Goal: Book appointment/travel/reservation

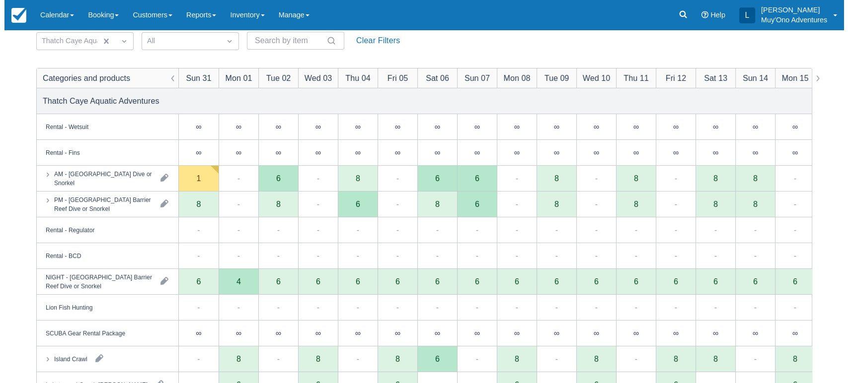
scroll to position [86, 0]
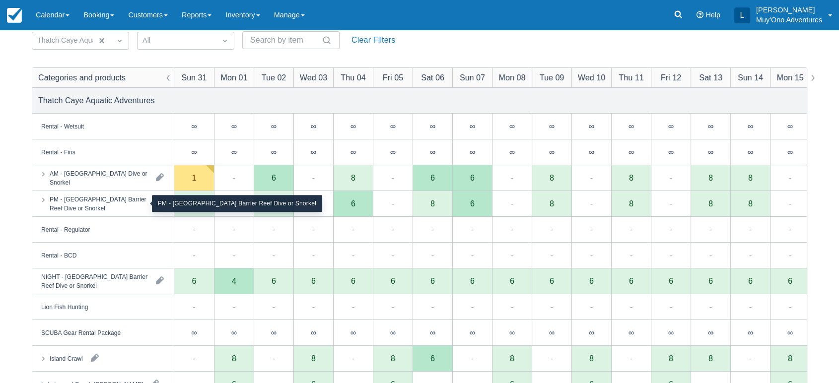
click at [99, 209] on div "PM - [GEOGRAPHIC_DATA] Barrier Reef Dive or Snorkel" at bounding box center [99, 204] width 98 height 18
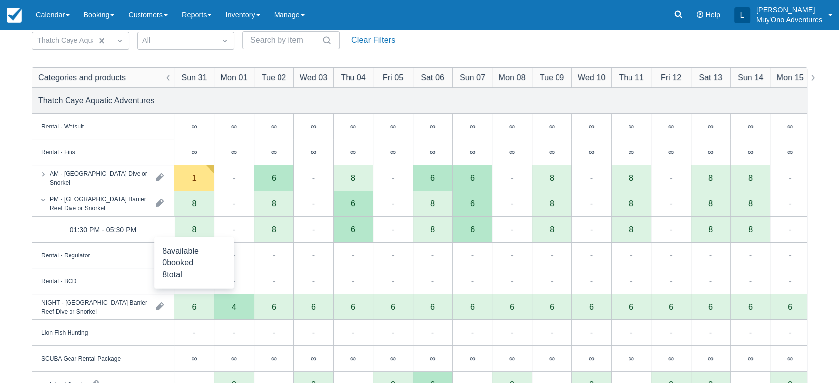
click at [179, 227] on div "8" at bounding box center [194, 230] width 40 height 26
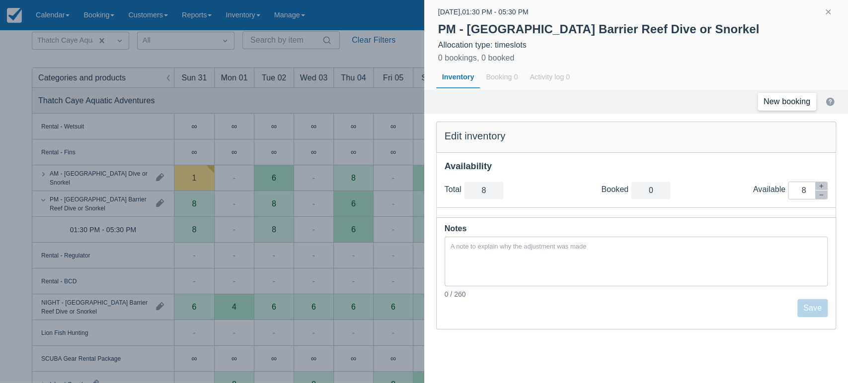
click at [772, 94] on link "New booking" at bounding box center [786, 102] width 59 height 18
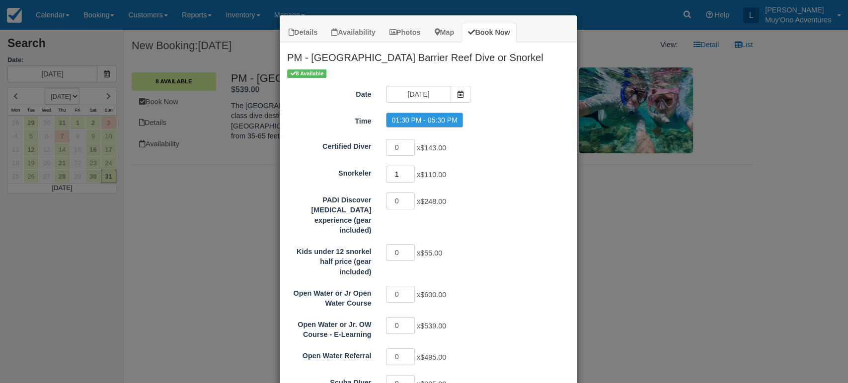
type input "1"
click at [405, 171] on input "1" at bounding box center [400, 174] width 29 height 17
click at [457, 96] on icon "Item Modal" at bounding box center [460, 94] width 7 height 7
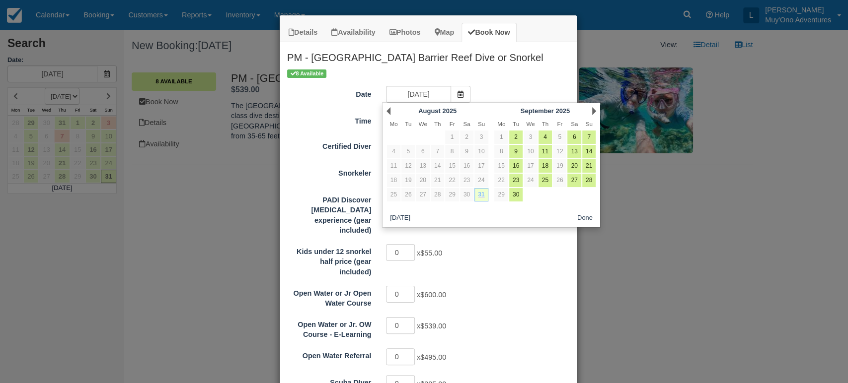
click at [483, 197] on link "31" at bounding box center [480, 194] width 13 height 13
radio input "false"
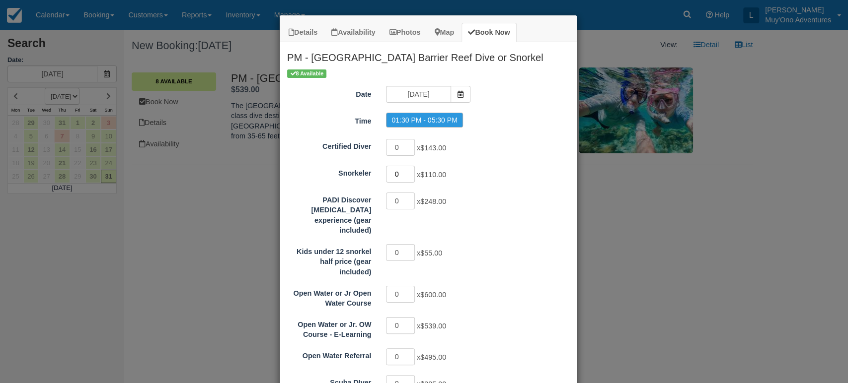
click at [407, 175] on input "0" at bounding box center [400, 174] width 29 height 17
click at [407, 170] on input "1" at bounding box center [400, 174] width 29 height 17
type input "2"
click at [407, 170] on input "2" at bounding box center [400, 174] width 29 height 17
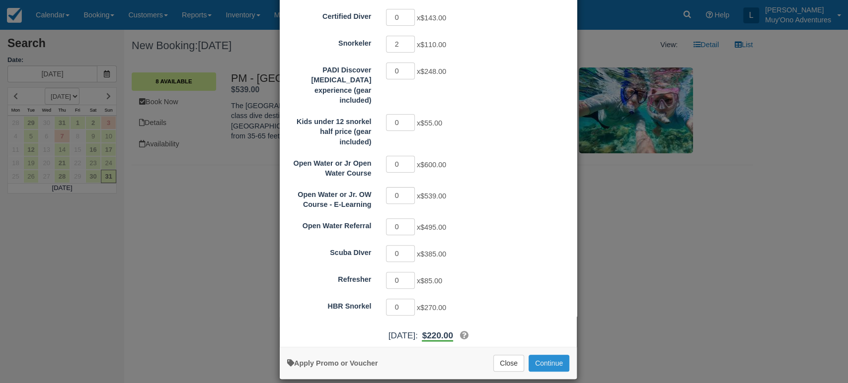
click at [534, 355] on button "Continue" at bounding box center [548, 363] width 41 height 17
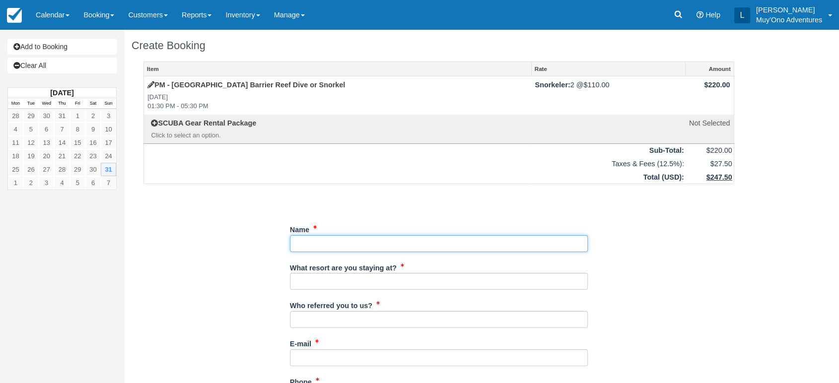
click at [318, 241] on input "Name" at bounding box center [439, 243] width 298 height 17
paste input "[US_STATE][PERSON_NAME]"
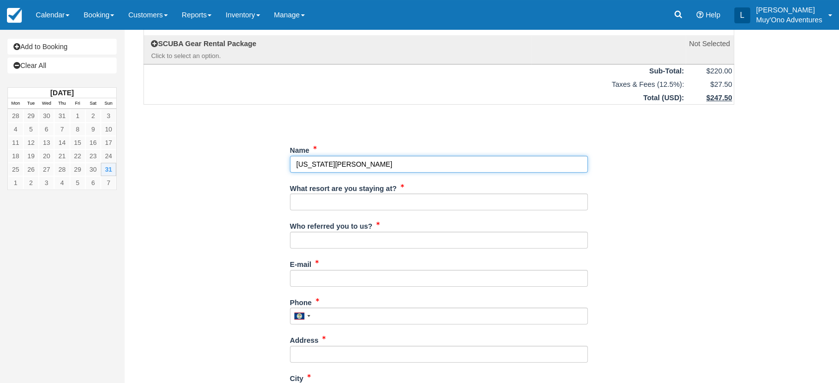
scroll to position [82, 0]
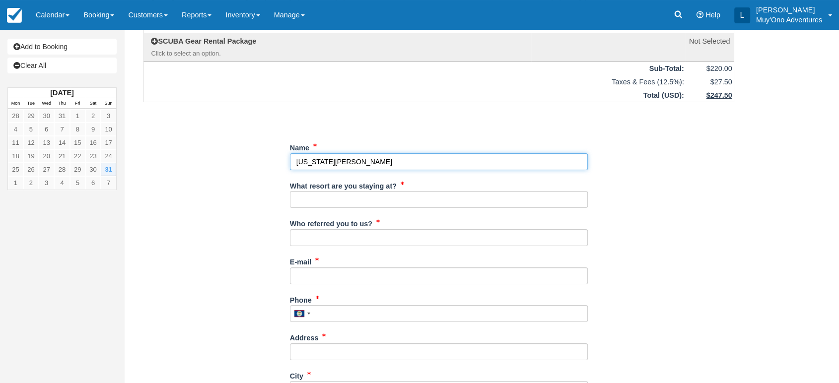
type input "[US_STATE][PERSON_NAME]"
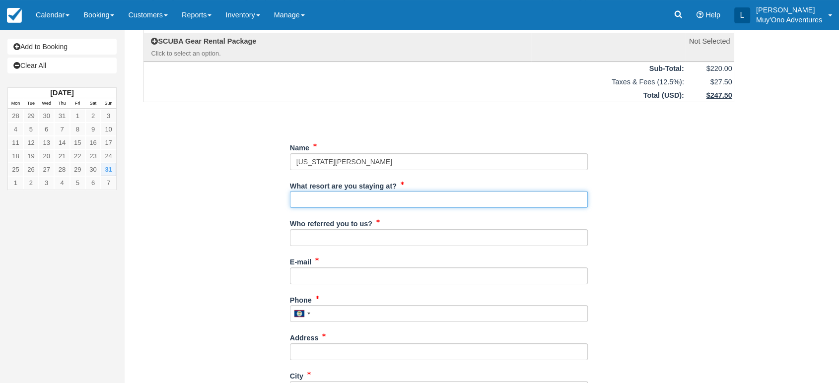
click at [339, 198] on input "What resort are you staying at?" at bounding box center [439, 199] width 298 height 17
type input "Thatch Caye"
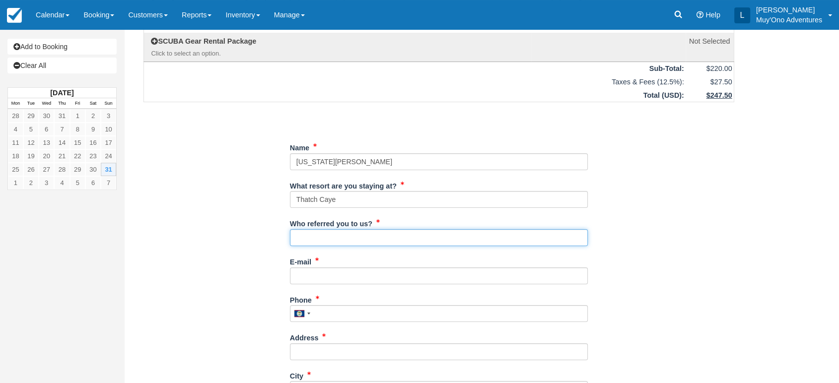
click at [335, 239] on input "Who referred you to us?" at bounding box center [439, 237] width 298 height 17
type input "[PERSON_NAME]"
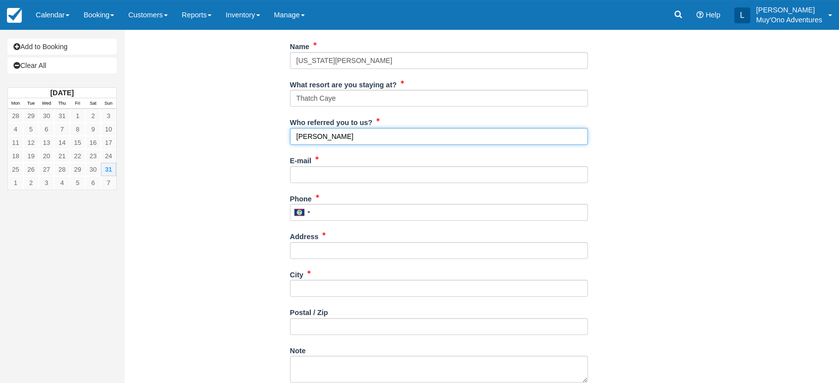
scroll to position [186, 0]
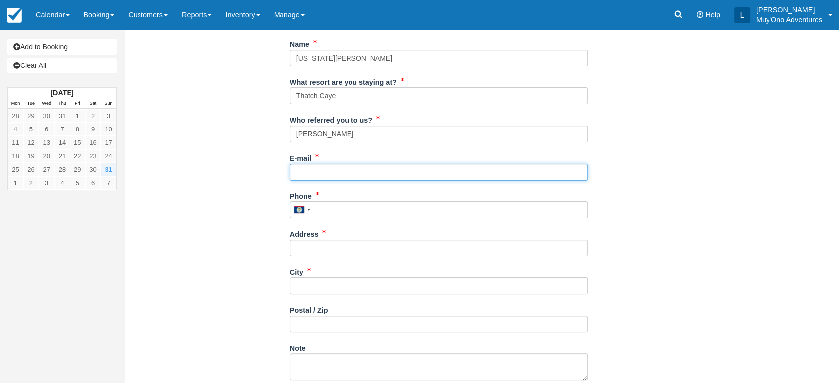
click at [352, 173] on input "E-mail" at bounding box center [439, 172] width 298 height 17
click at [306, 171] on input "E-mail" at bounding box center [439, 172] width 298 height 17
paste input "[EMAIL_ADDRESS][DOMAIN_NAME]"
type input "[EMAIL_ADDRESS][DOMAIN_NAME]"
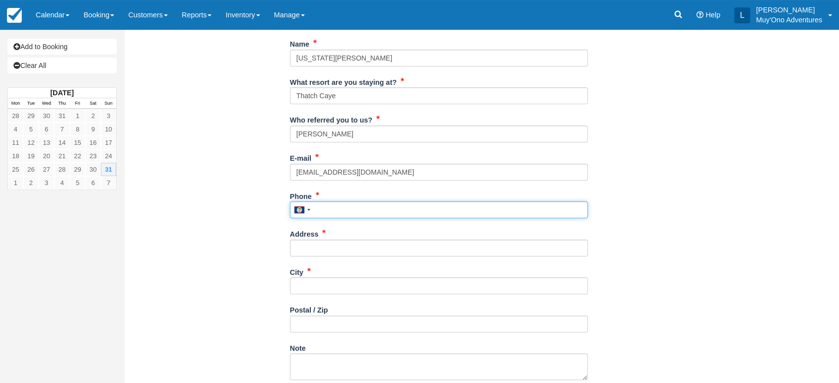
click at [338, 212] on input "Phone" at bounding box center [439, 210] width 298 height 17
paste input "7022049890"
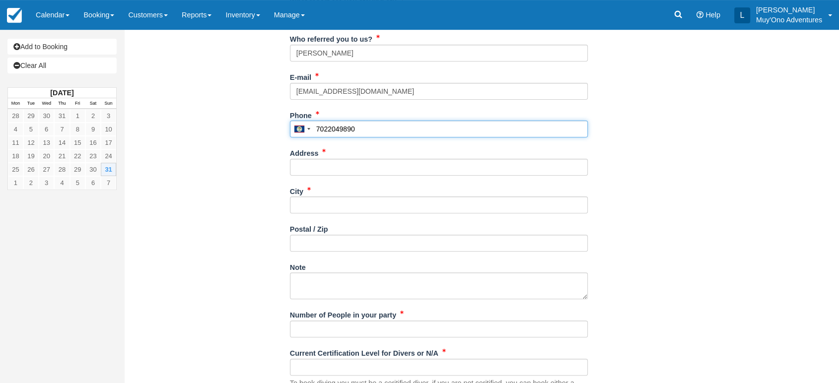
scroll to position [270, 0]
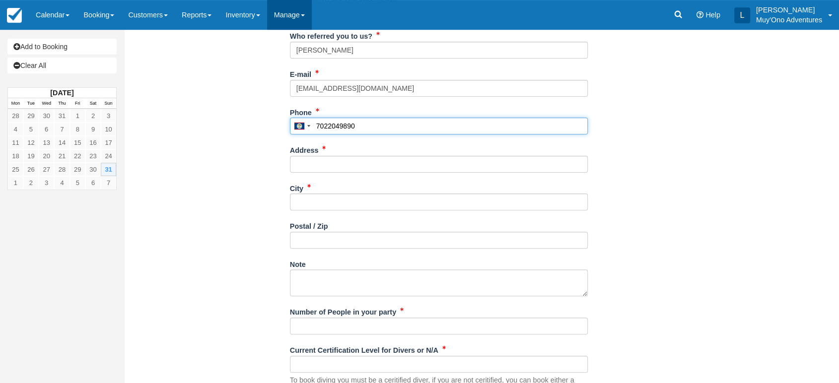
type input "7022049890"
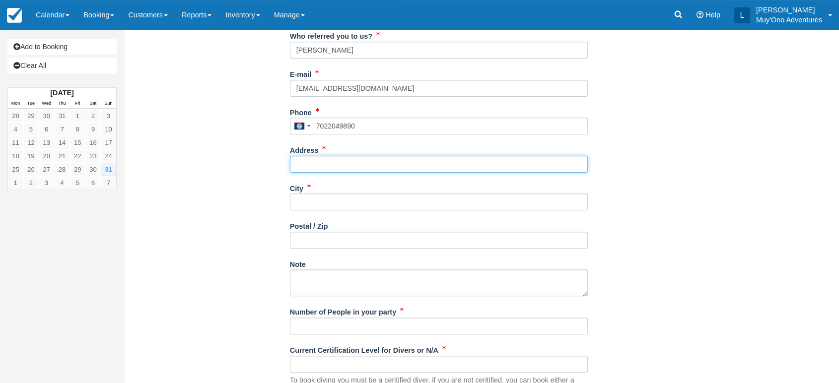
click at [342, 166] on input "Address" at bounding box center [439, 164] width 298 height 17
paste input "[STREET_ADDRESS]"
type input "[STREET_ADDRESS]"
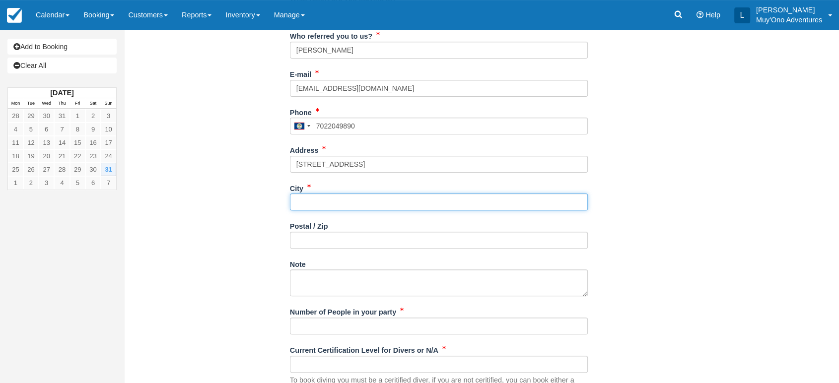
click at [306, 198] on input "City" at bounding box center [439, 202] width 298 height 17
paste input "[STREET_ADDRESS]"
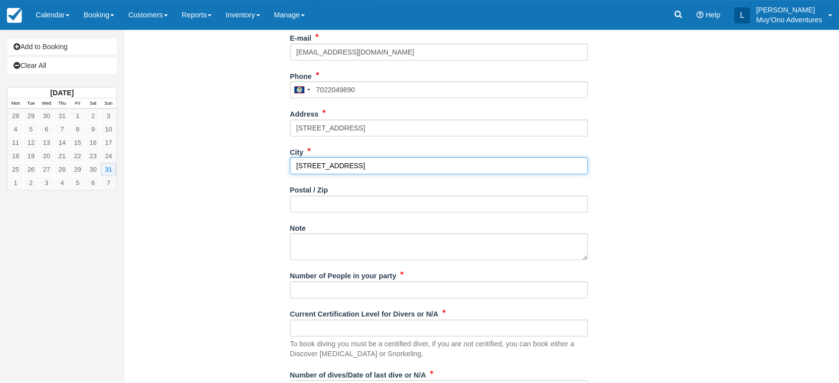
scroll to position [306, 0]
type input "[STREET_ADDRESS]"
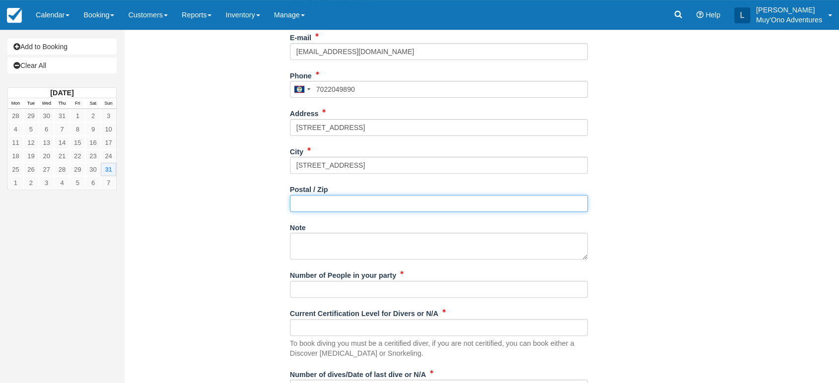
click at [319, 200] on input "Postal / Zip" at bounding box center [439, 203] width 298 height 17
paste input "89135"
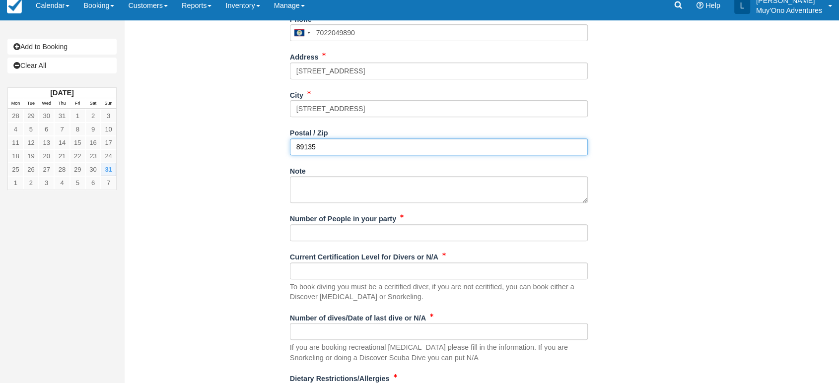
scroll to position [369, 0]
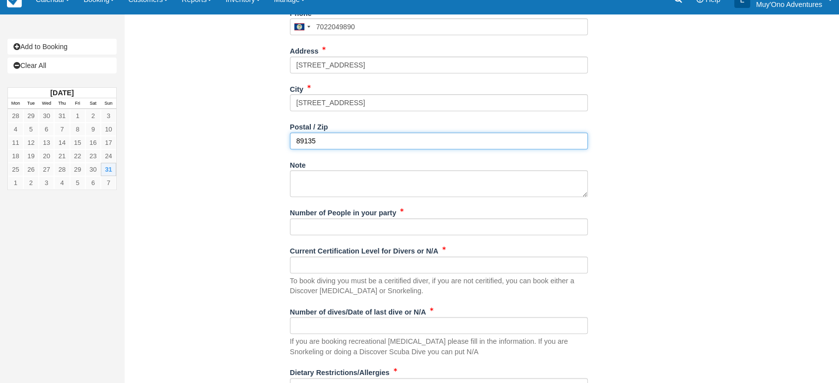
type input "89135"
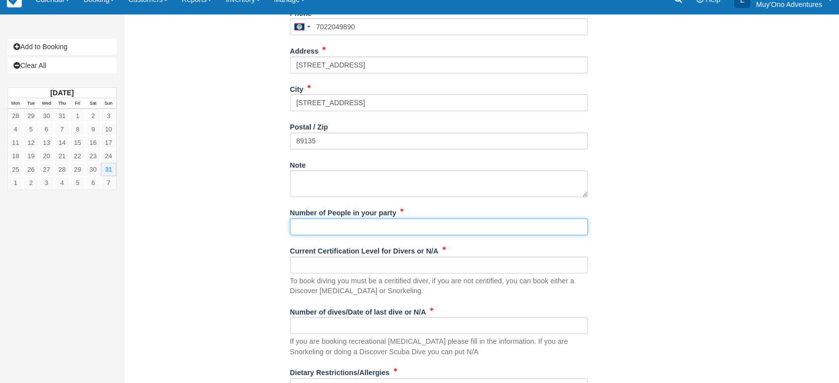
click at [342, 227] on input "Number of People in your party" at bounding box center [439, 227] width 298 height 17
type input "2"
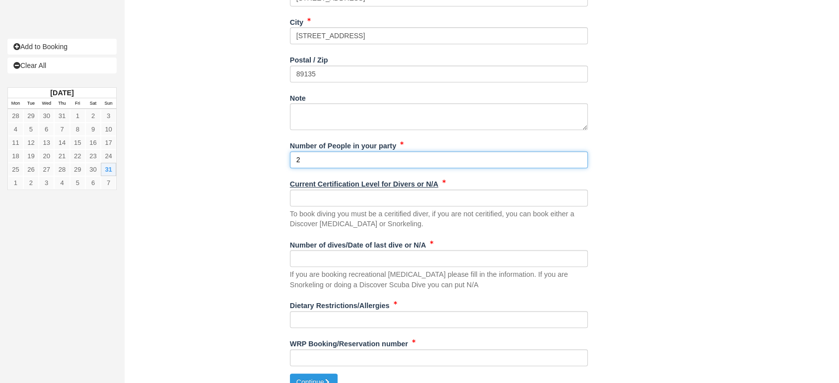
scroll to position [441, 0]
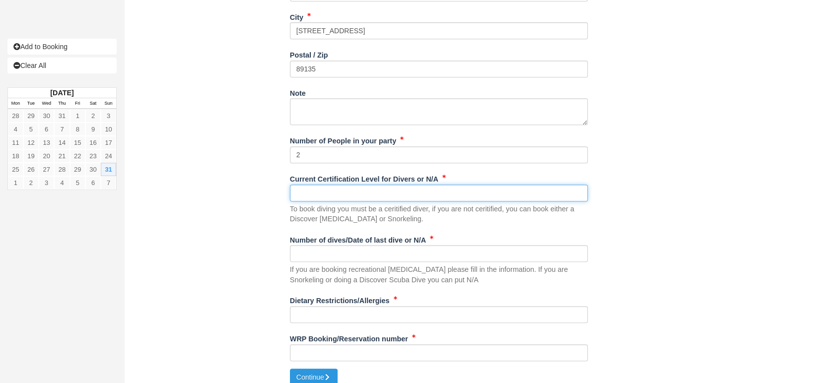
click at [370, 194] on input "Current Certification Level for Divers or N/A" at bounding box center [439, 193] width 298 height 17
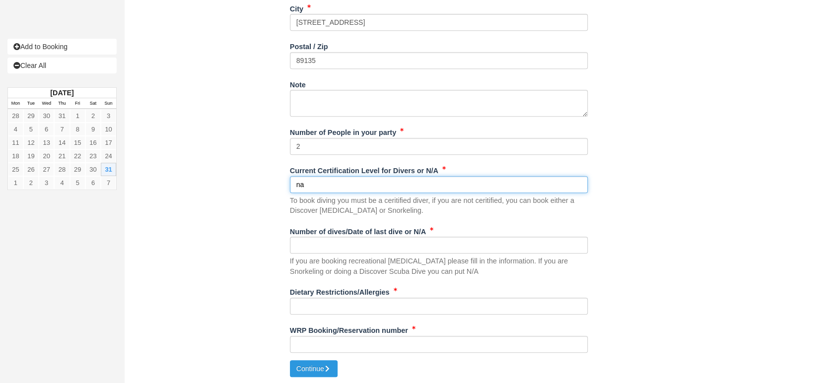
type input "na"
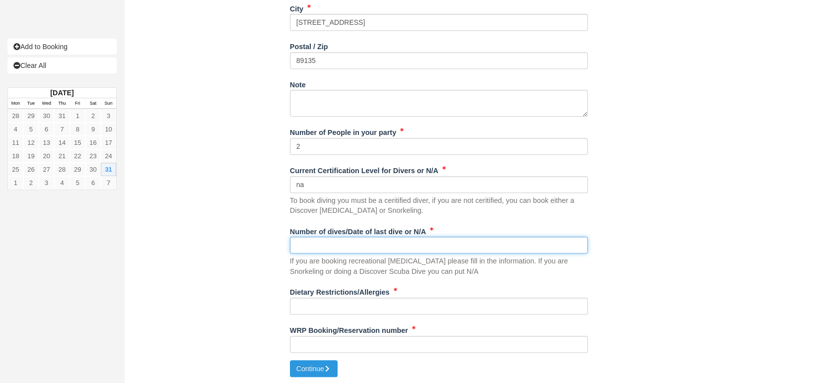
click at [340, 238] on input "Number of dives/Date of last dive or N/A" at bounding box center [439, 245] width 298 height 17
type input "na"
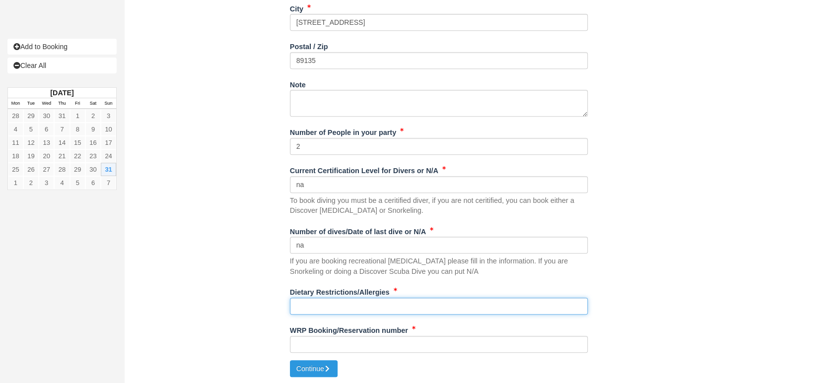
click at [304, 312] on input "Dietary Restrictions/Allergies" at bounding box center [439, 306] width 298 height 17
type input "na"
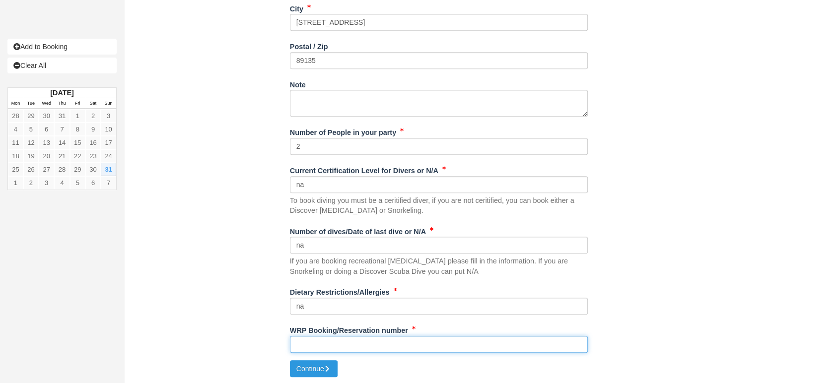
click at [321, 344] on input "WRP Booking/Reservation number" at bounding box center [439, 344] width 298 height 17
paste input "BB25071418070974"
click at [321, 344] on input "BB25071418070974" at bounding box center [439, 344] width 298 height 17
type input "BB25071418070974"
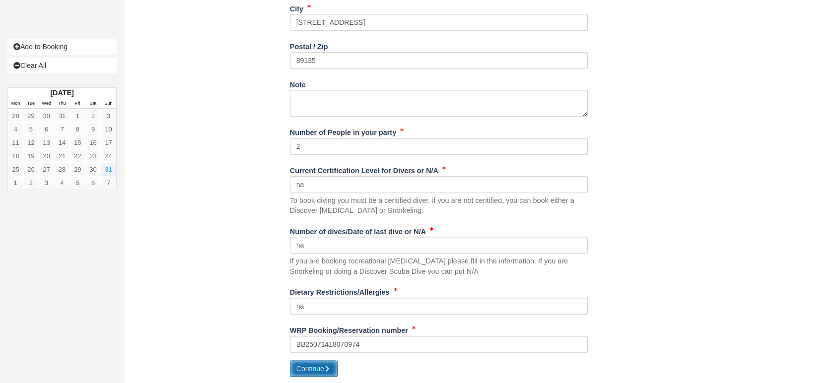
click at [311, 362] on button "Continue" at bounding box center [314, 369] width 48 height 17
type input "[PHONE_NUMBER]"
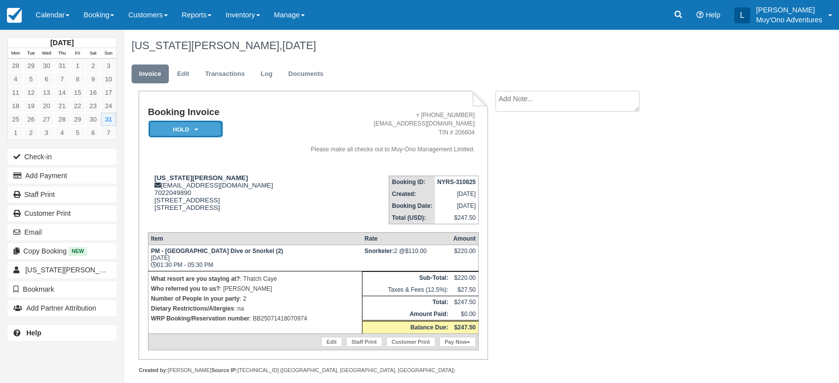
click at [203, 130] on em "HOLD" at bounding box center [185, 129] width 74 height 17
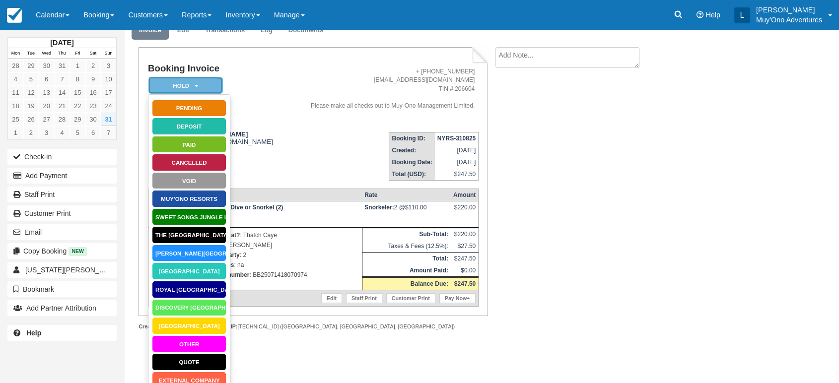
scroll to position [48, 0]
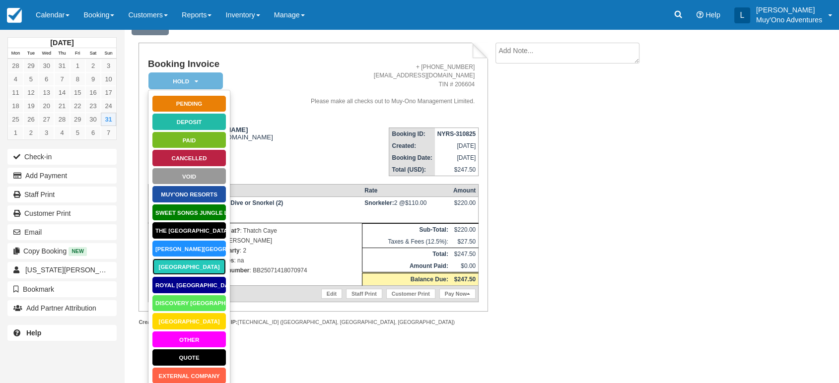
click at [197, 269] on link "Thatch Caye Resort" at bounding box center [189, 266] width 74 height 17
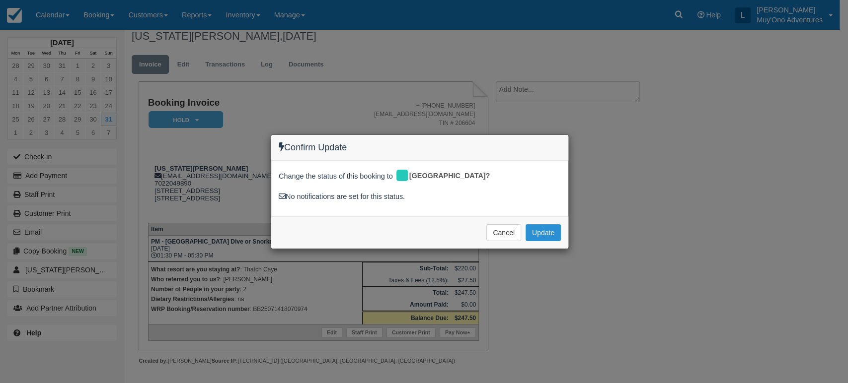
click at [555, 233] on button "Update" at bounding box center [542, 232] width 35 height 17
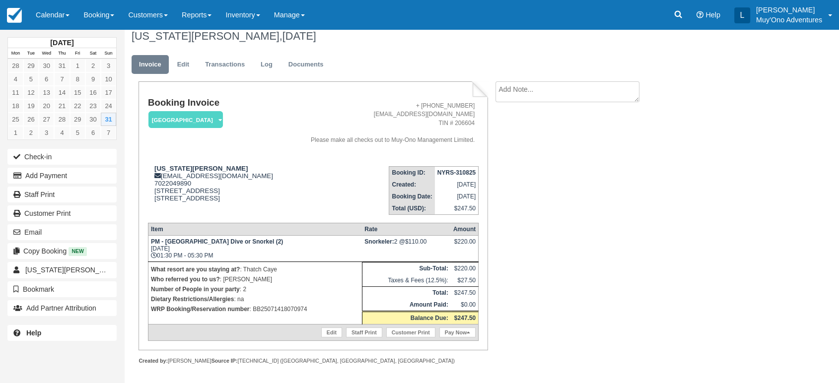
click at [467, 173] on strong "NYRS-310825" at bounding box center [457, 172] width 38 height 7
copy tbody "NYRS-310825"
